Goal: Manage account settings

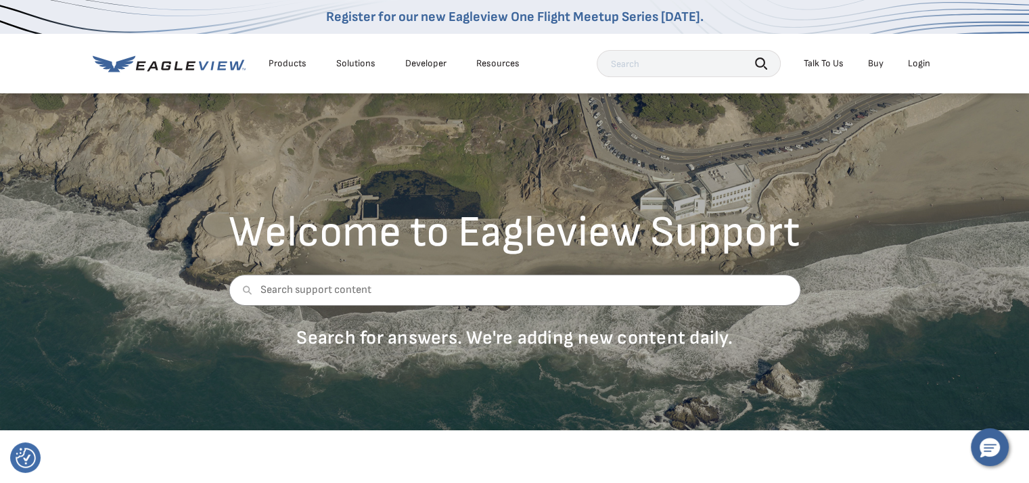
click at [923, 66] on div "Login" at bounding box center [919, 64] width 22 height 12
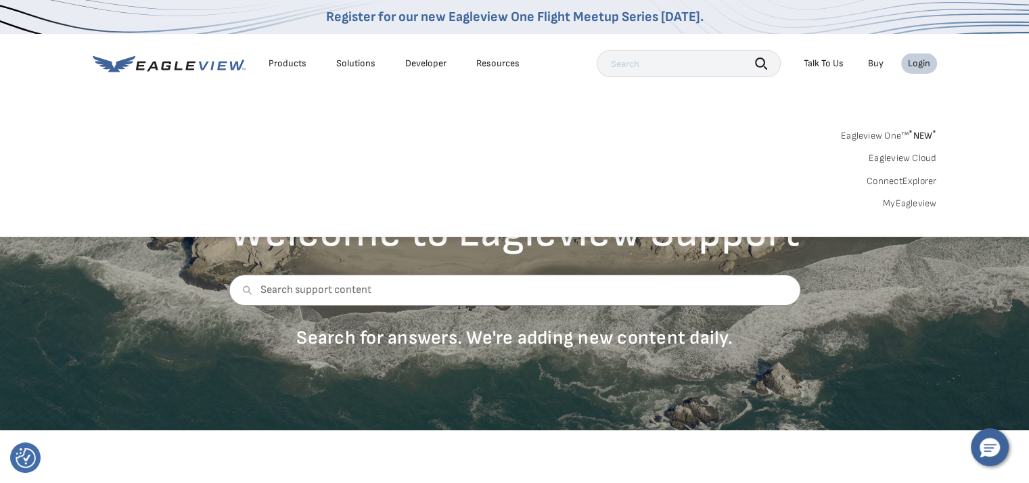
click at [901, 207] on link "MyEagleview" at bounding box center [910, 204] width 54 height 12
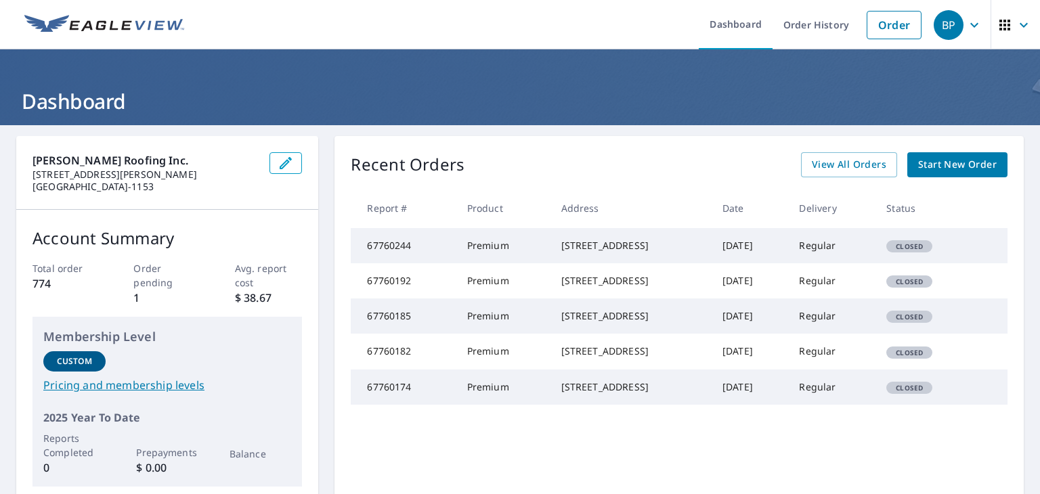
click at [970, 23] on icon "button" at bounding box center [974, 24] width 8 height 5
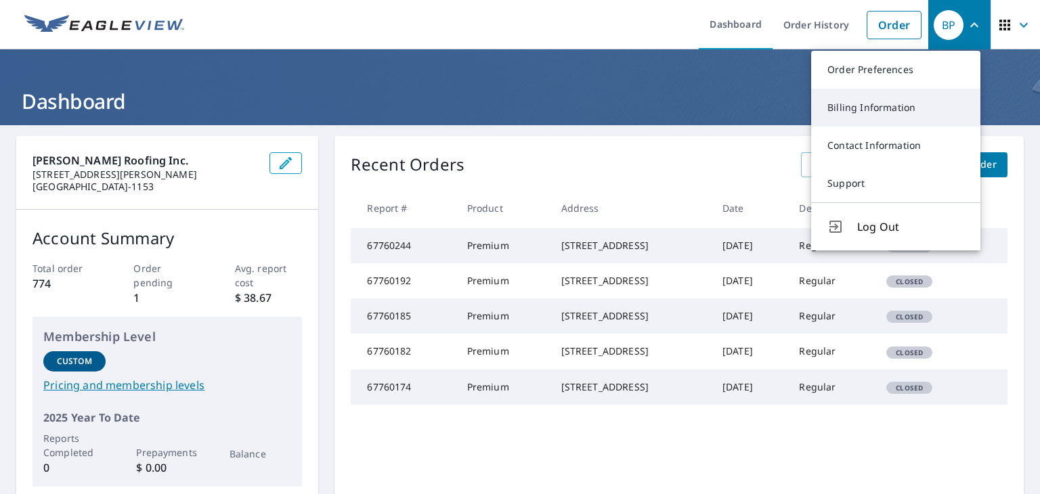
click at [867, 107] on link "Billing Information" at bounding box center [895, 108] width 169 height 38
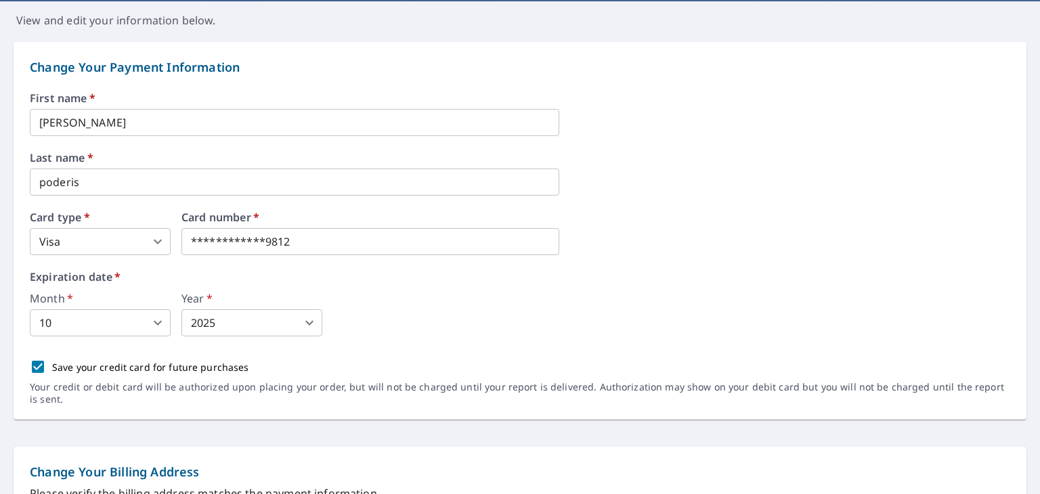
scroll to position [135, 0]
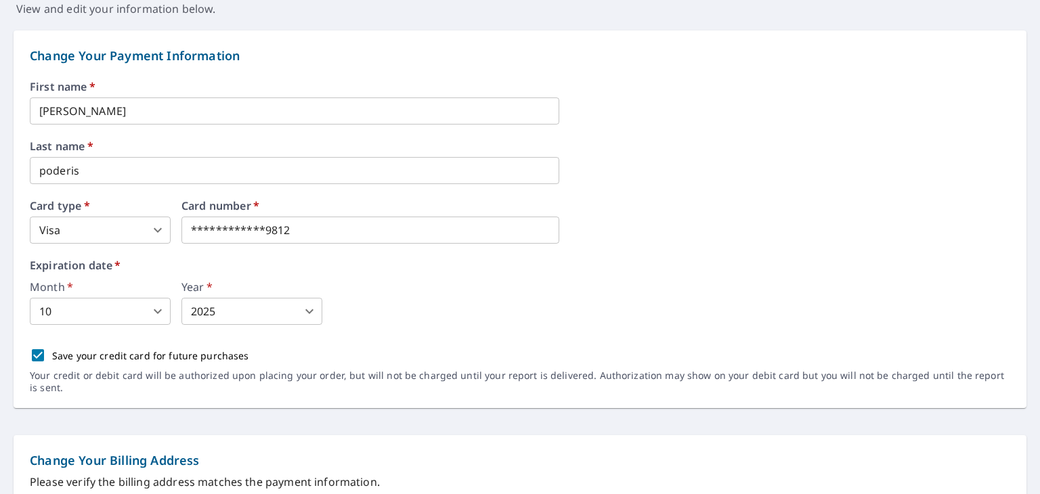
click at [84, 312] on body "**********" at bounding box center [520, 247] width 1040 height 494
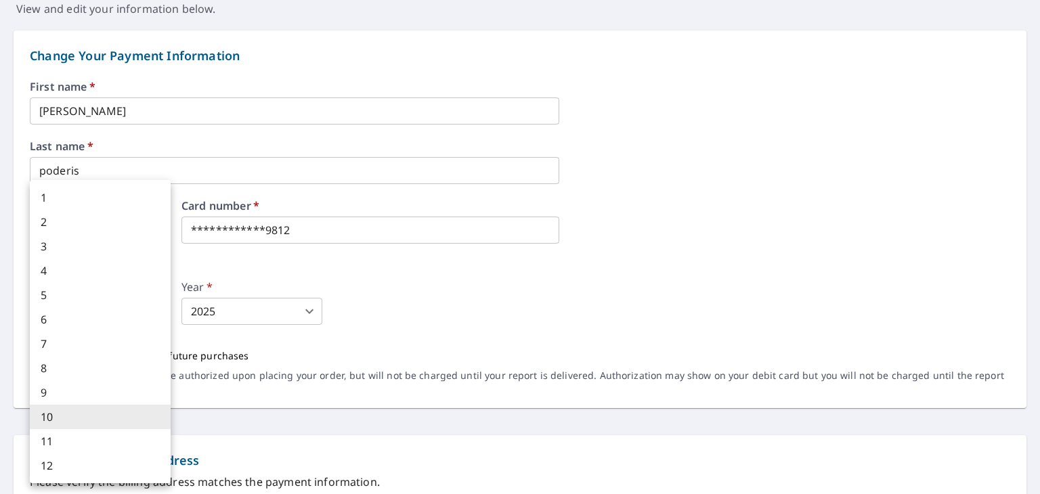
click at [83, 198] on li "1" at bounding box center [100, 197] width 141 height 24
type input "1"
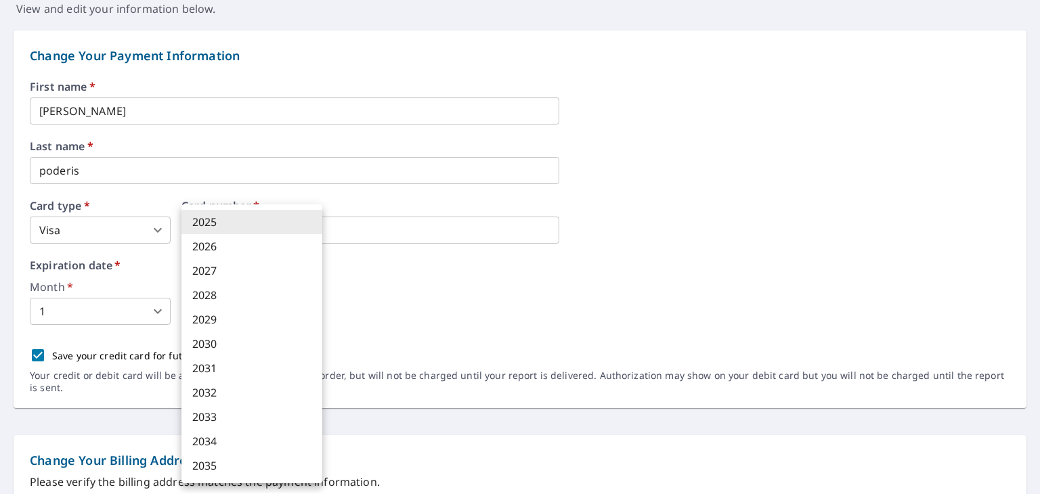
click at [248, 308] on body "BP BP Dashboard Order History Order BP Dashboard / Billing Information Billing …" at bounding box center [520, 247] width 1040 height 494
click at [218, 345] on li "2030" at bounding box center [251, 344] width 141 height 24
type input "2030"
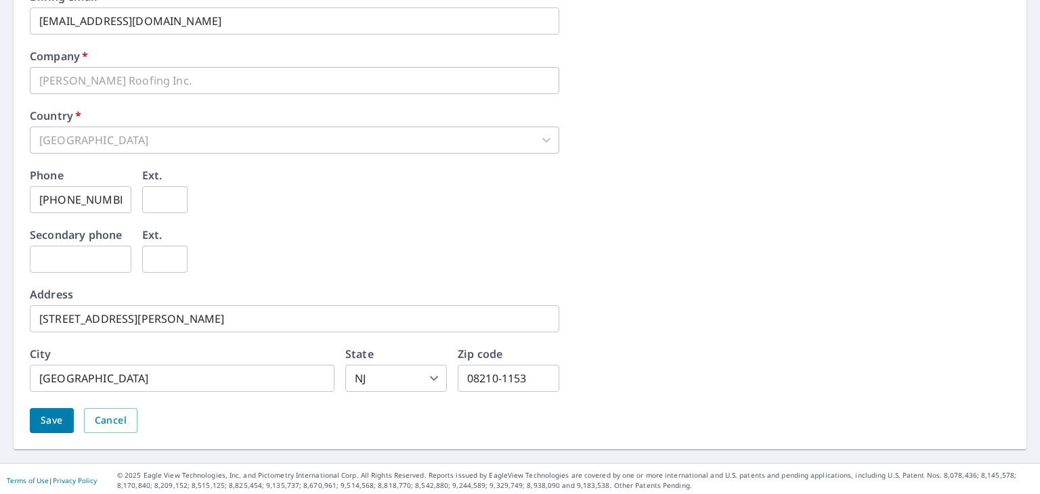
scroll to position [653, 0]
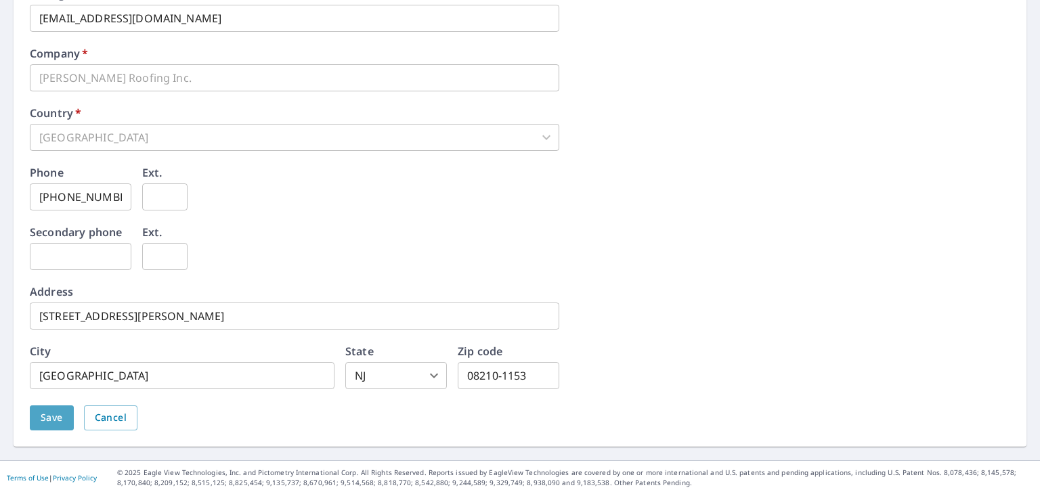
click at [62, 415] on span "Save" at bounding box center [52, 417] width 22 height 17
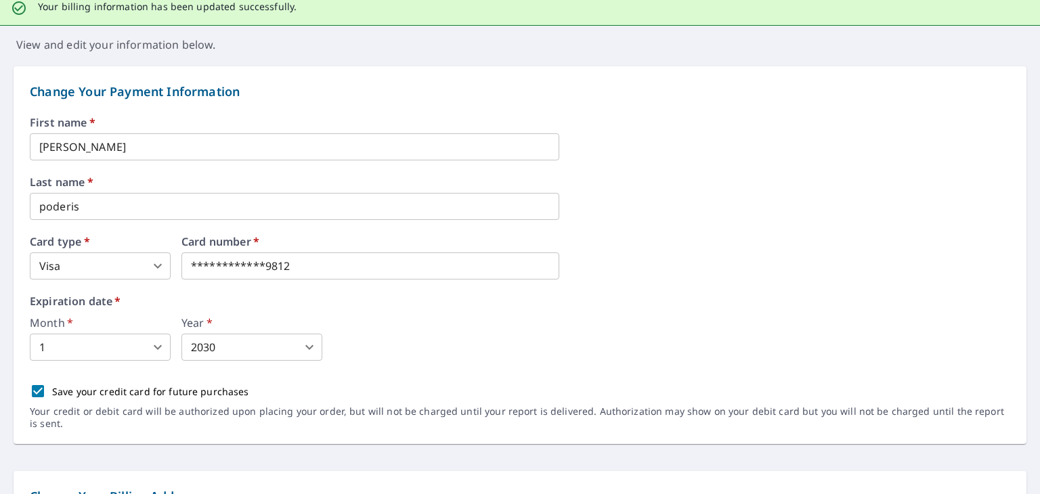
scroll to position [135, 0]
click at [47, 208] on input "poderis" at bounding box center [294, 205] width 529 height 27
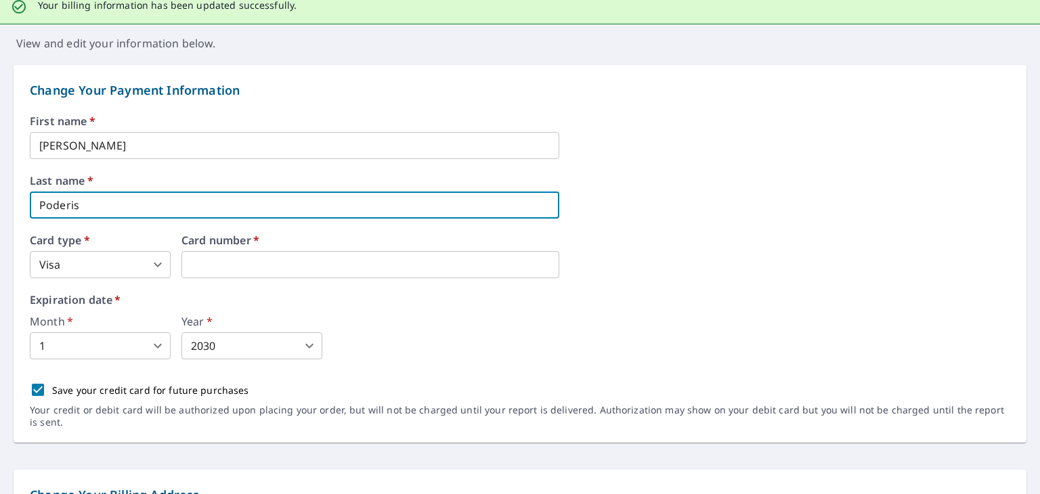
type input "Poderis"
click at [45, 146] on input "[PERSON_NAME]" at bounding box center [294, 145] width 529 height 27
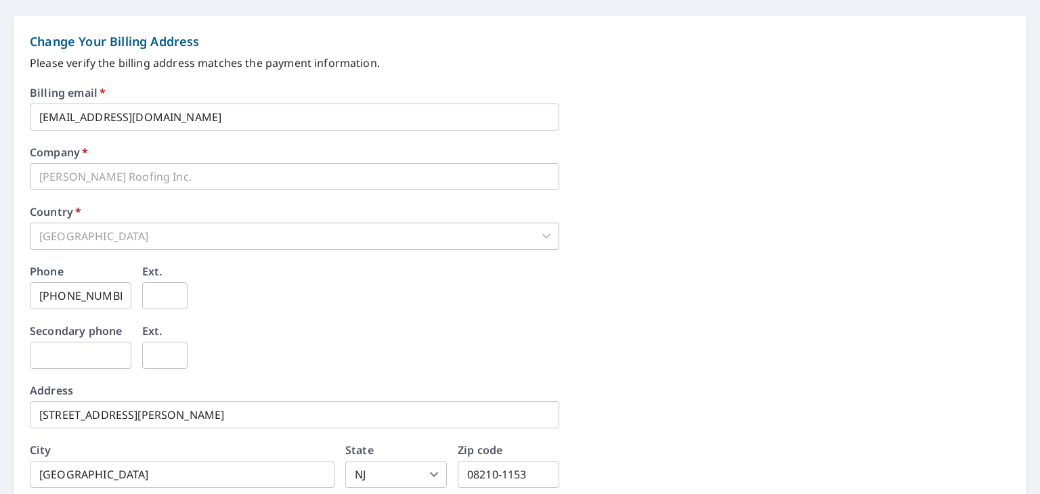
scroll to position [688, 0]
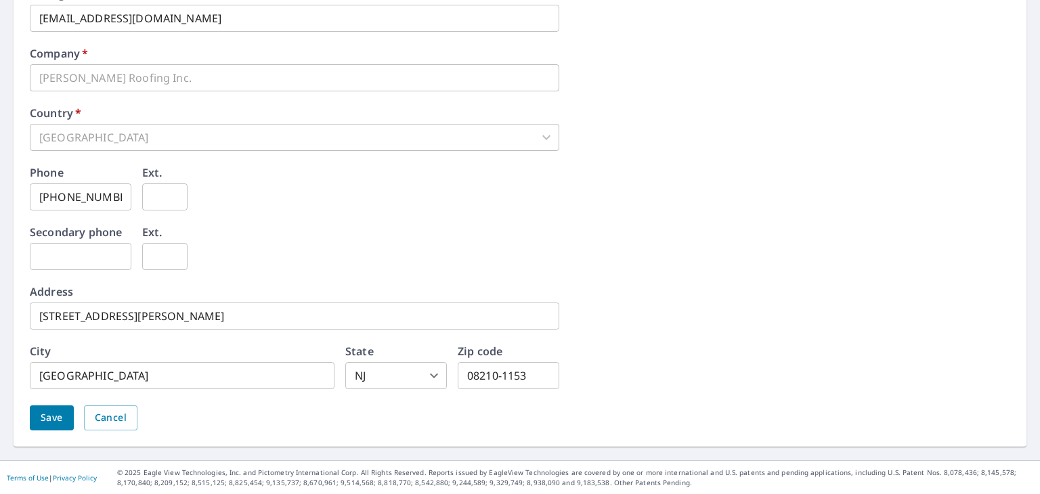
type input "[PERSON_NAME]"
click at [58, 419] on span "Save" at bounding box center [52, 417] width 22 height 17
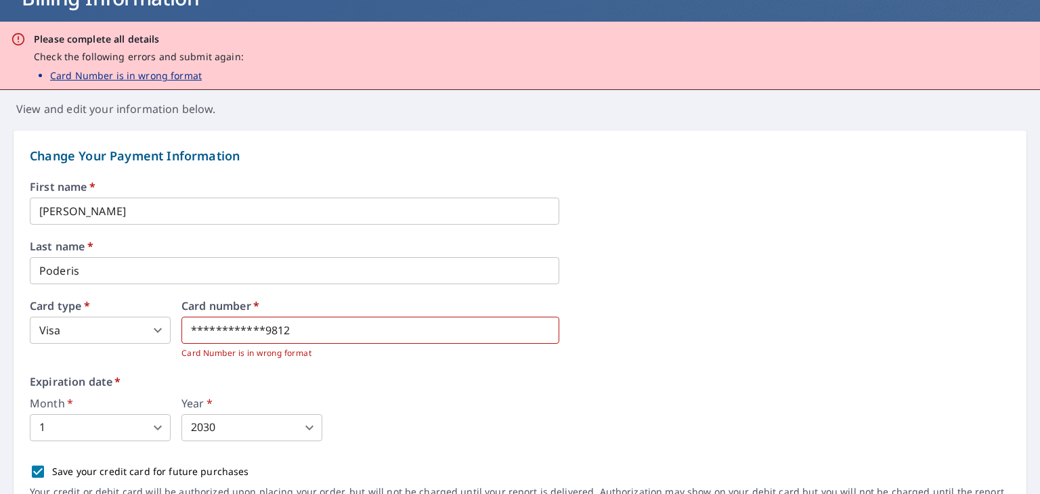
scroll to position [203, 0]
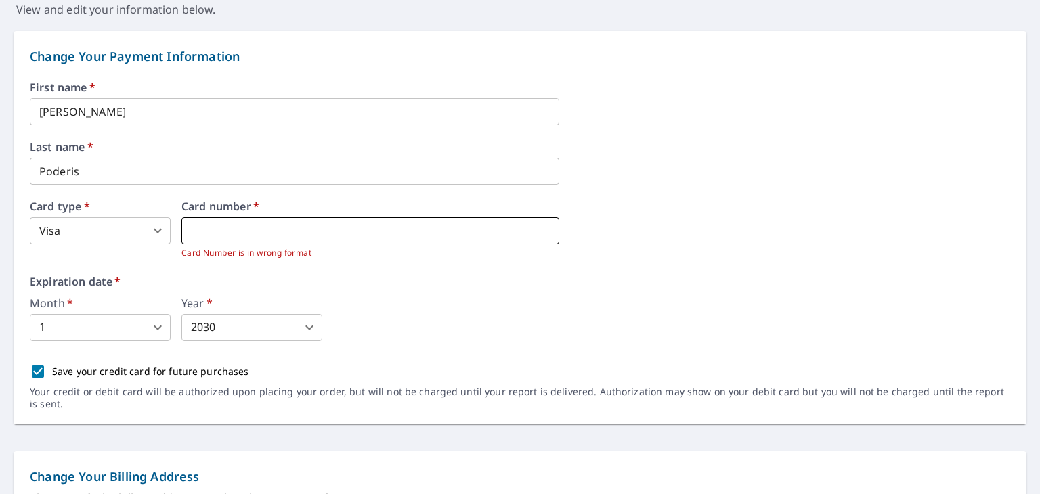
click at [343, 240] on iframe at bounding box center [370, 230] width 378 height 27
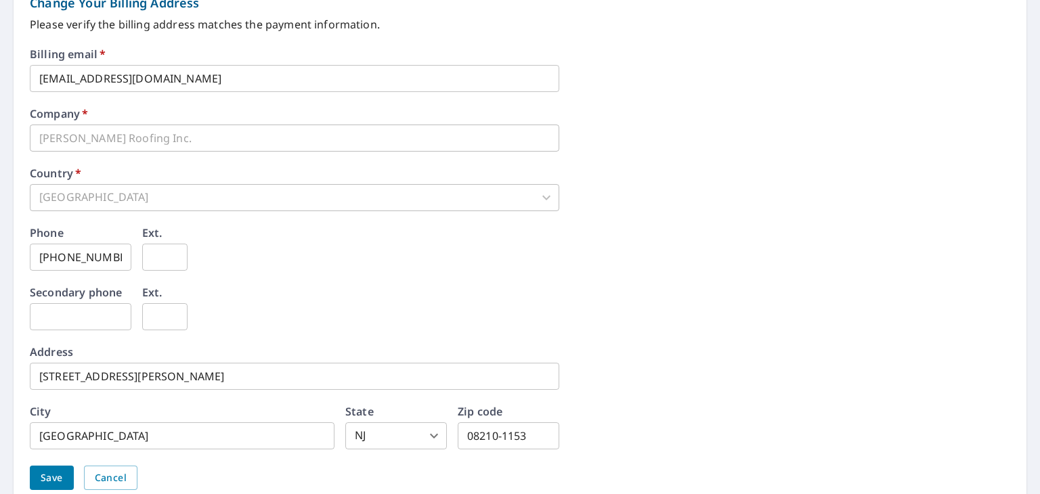
scroll to position [737, 0]
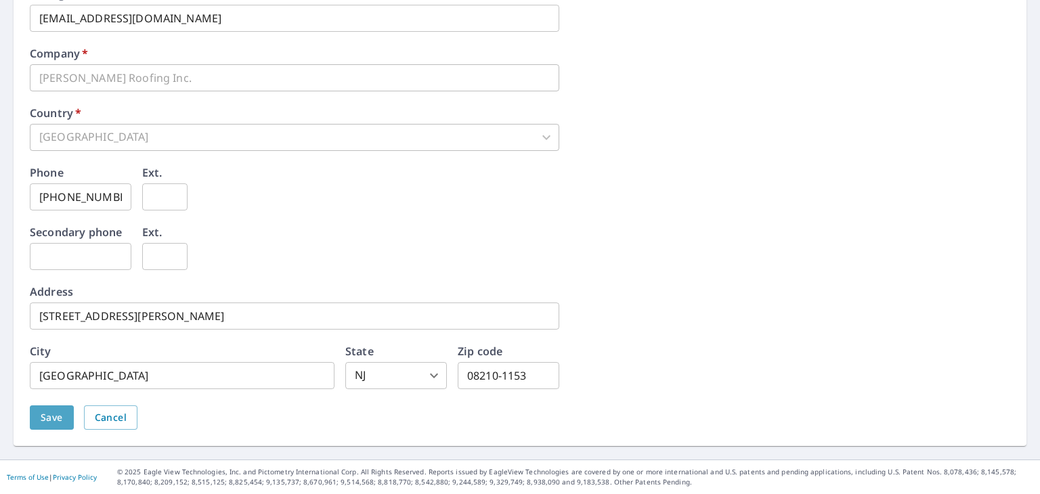
click at [49, 417] on span "Save" at bounding box center [52, 417] width 22 height 17
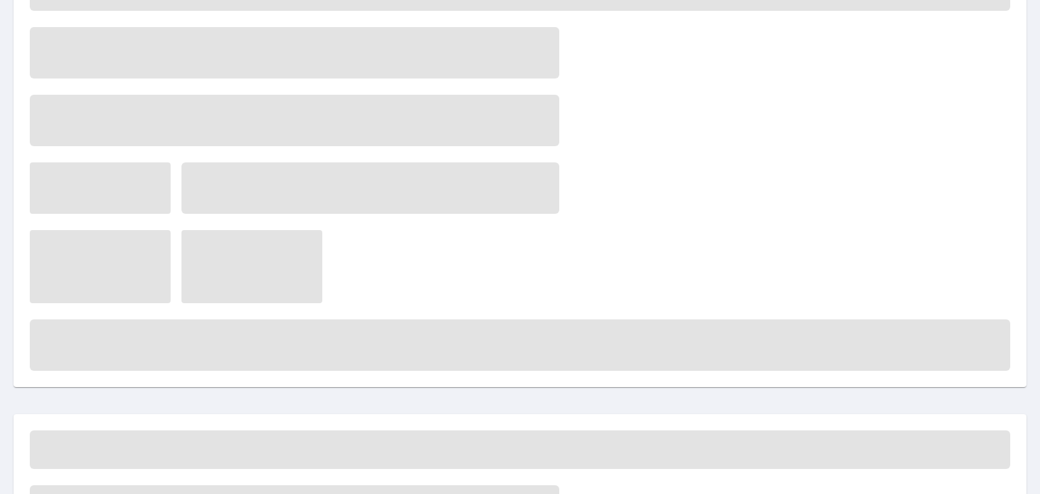
scroll to position [0, 0]
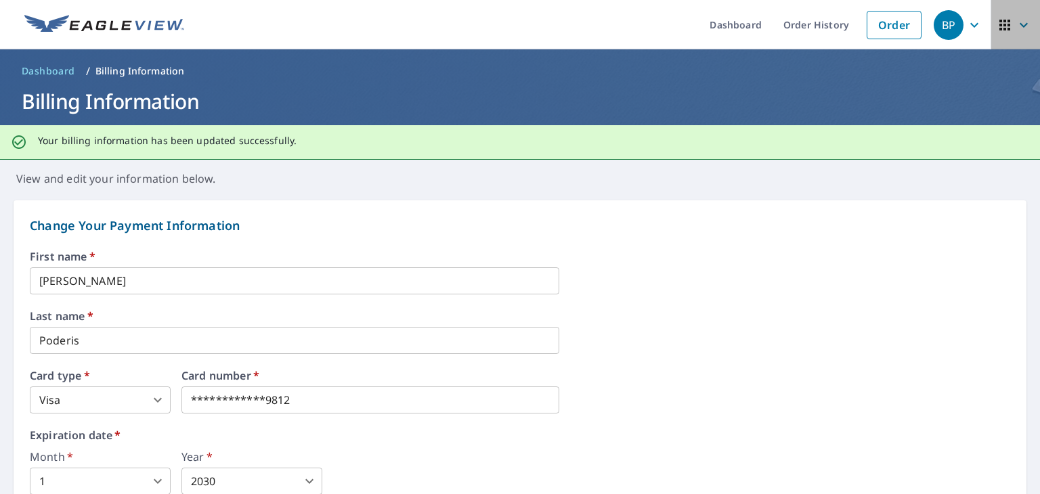
click at [1015, 28] on icon "button" at bounding box center [1023, 25] width 16 height 16
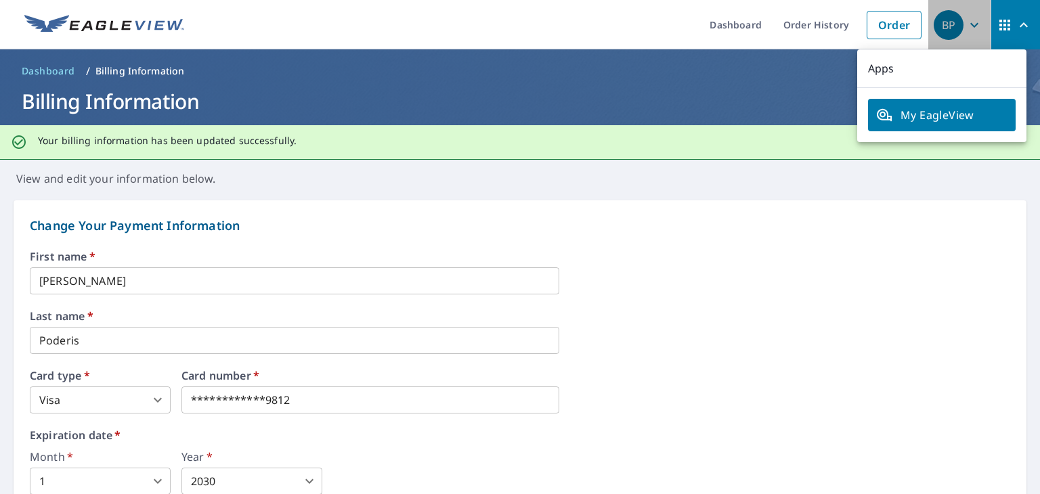
click at [968, 24] on icon "button" at bounding box center [974, 25] width 16 height 16
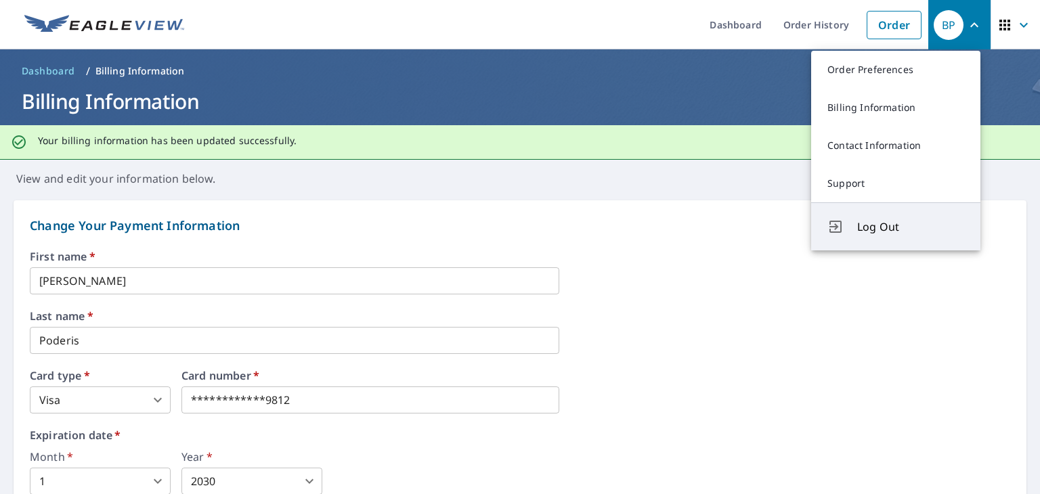
click at [878, 223] on span "Log Out" at bounding box center [910, 227] width 107 height 16
